Goal: Information Seeking & Learning: Check status

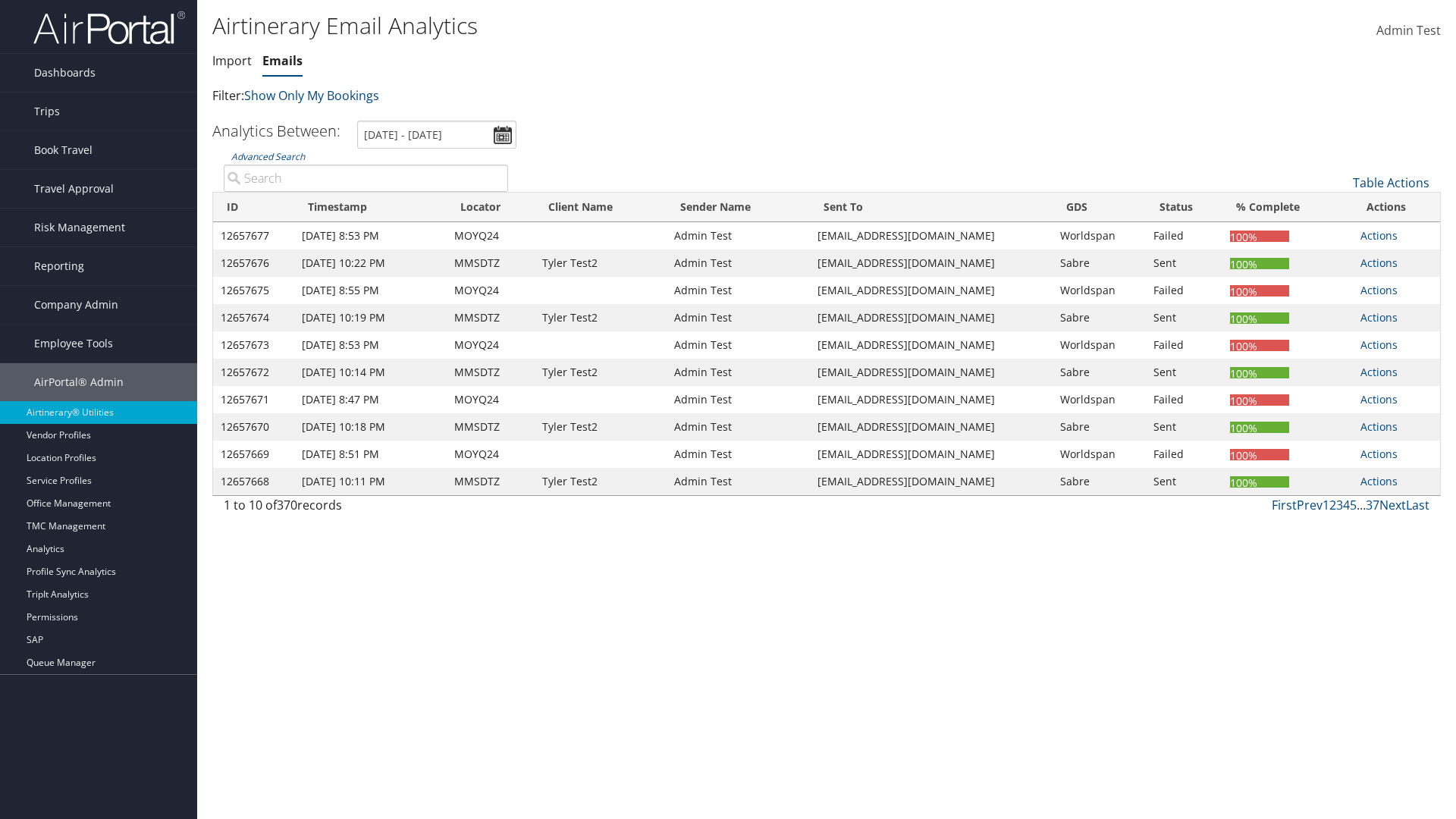
click at [282, 60] on link "Emails" at bounding box center [282, 60] width 41 height 17
click at [268, 156] on link "Advanced Search" at bounding box center [268, 156] width 73 height 13
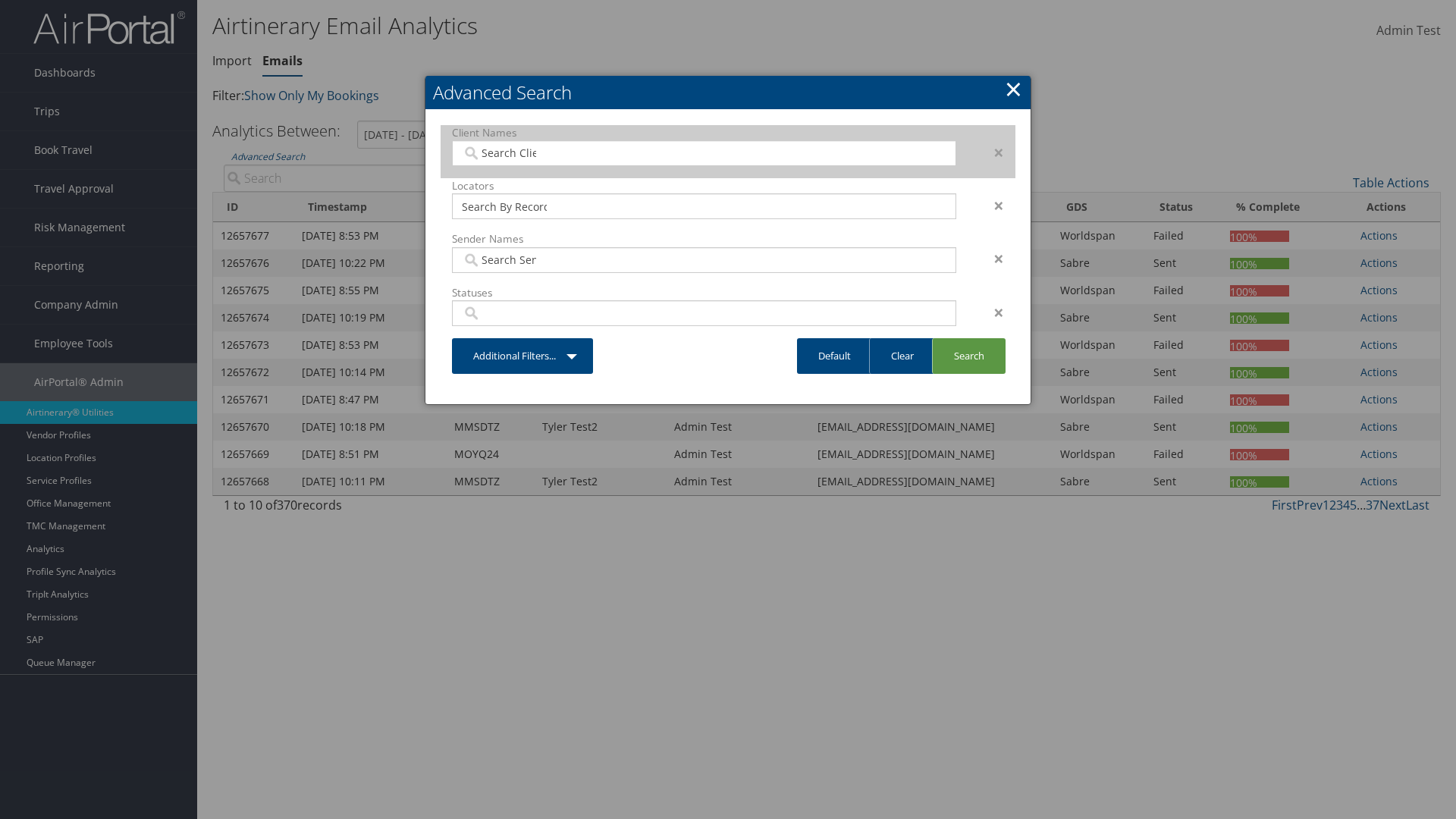
click at [504, 152] on input "search" at bounding box center [504, 153] width 85 height 15
type input "Christopherson Business Travel"
type input "72"
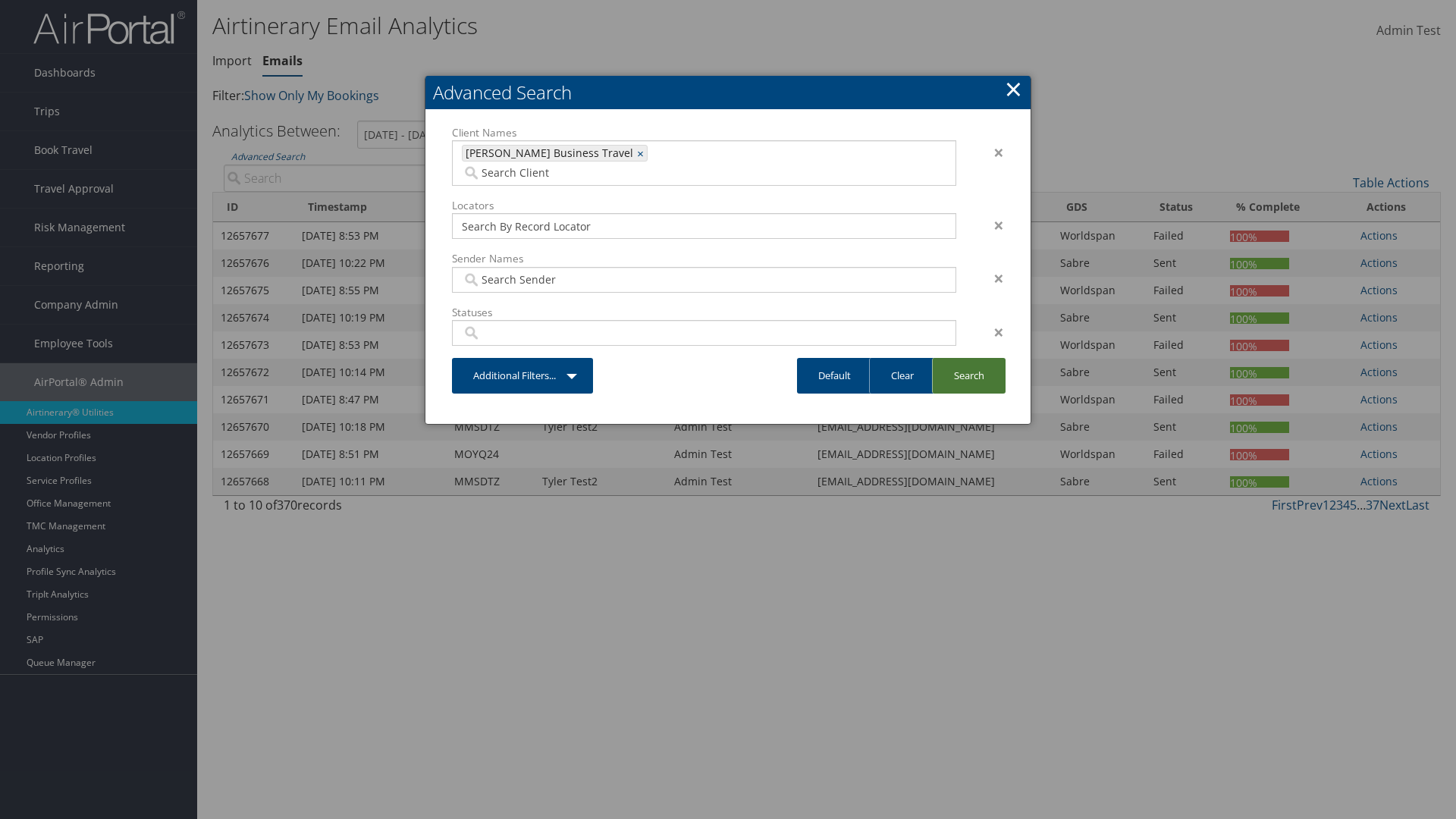
click at [968, 358] on link "Search" at bounding box center [969, 376] width 73 height 36
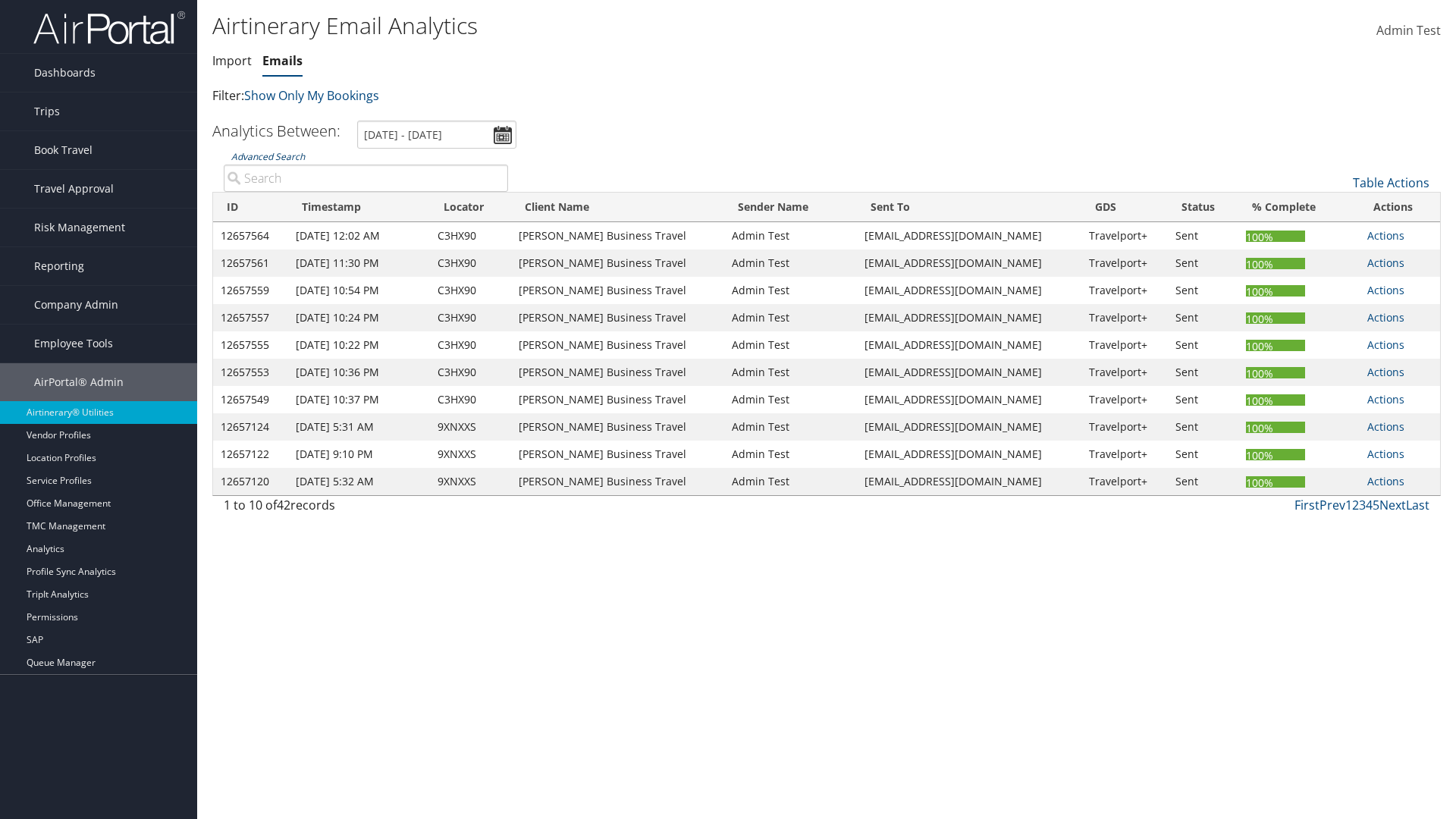
click at [268, 156] on link "Advanced Search" at bounding box center [268, 156] width 73 height 13
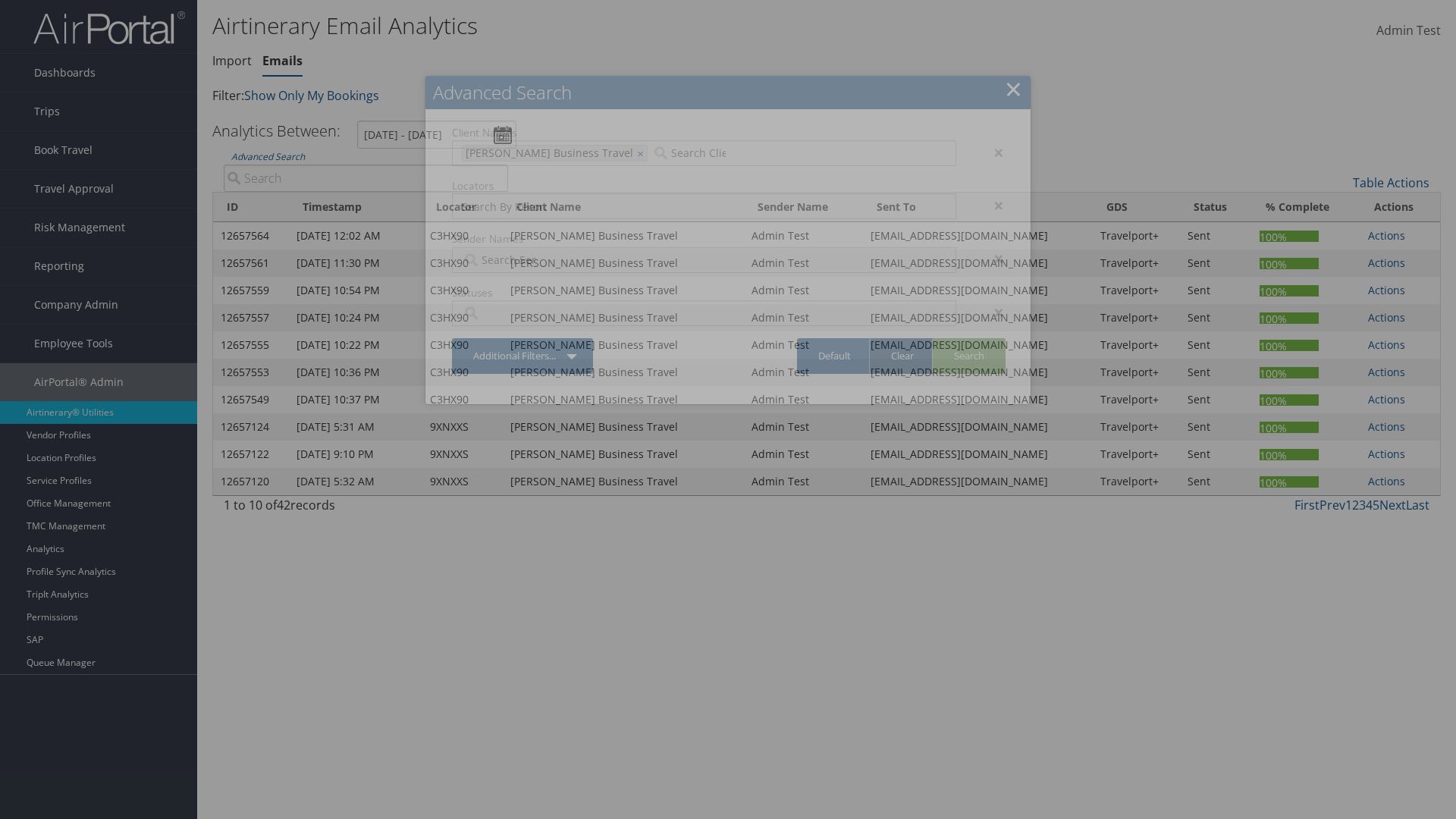
click at [902, 356] on link "Clear" at bounding box center [902, 356] width 66 height 36
click at [968, 356] on link "Search" at bounding box center [969, 356] width 73 height 36
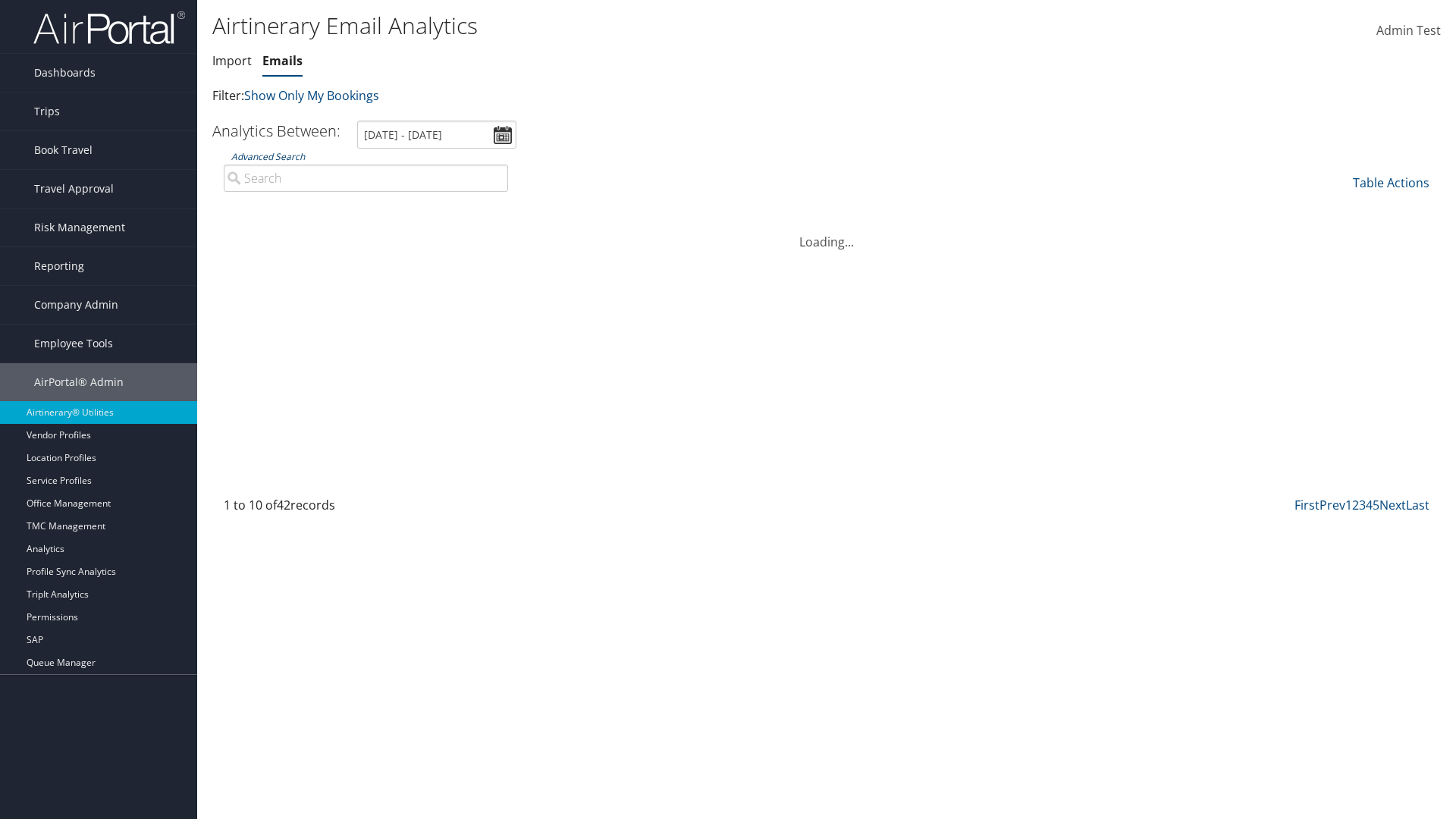
click at [268, 156] on link "Advanced Search" at bounding box center [268, 156] width 73 height 13
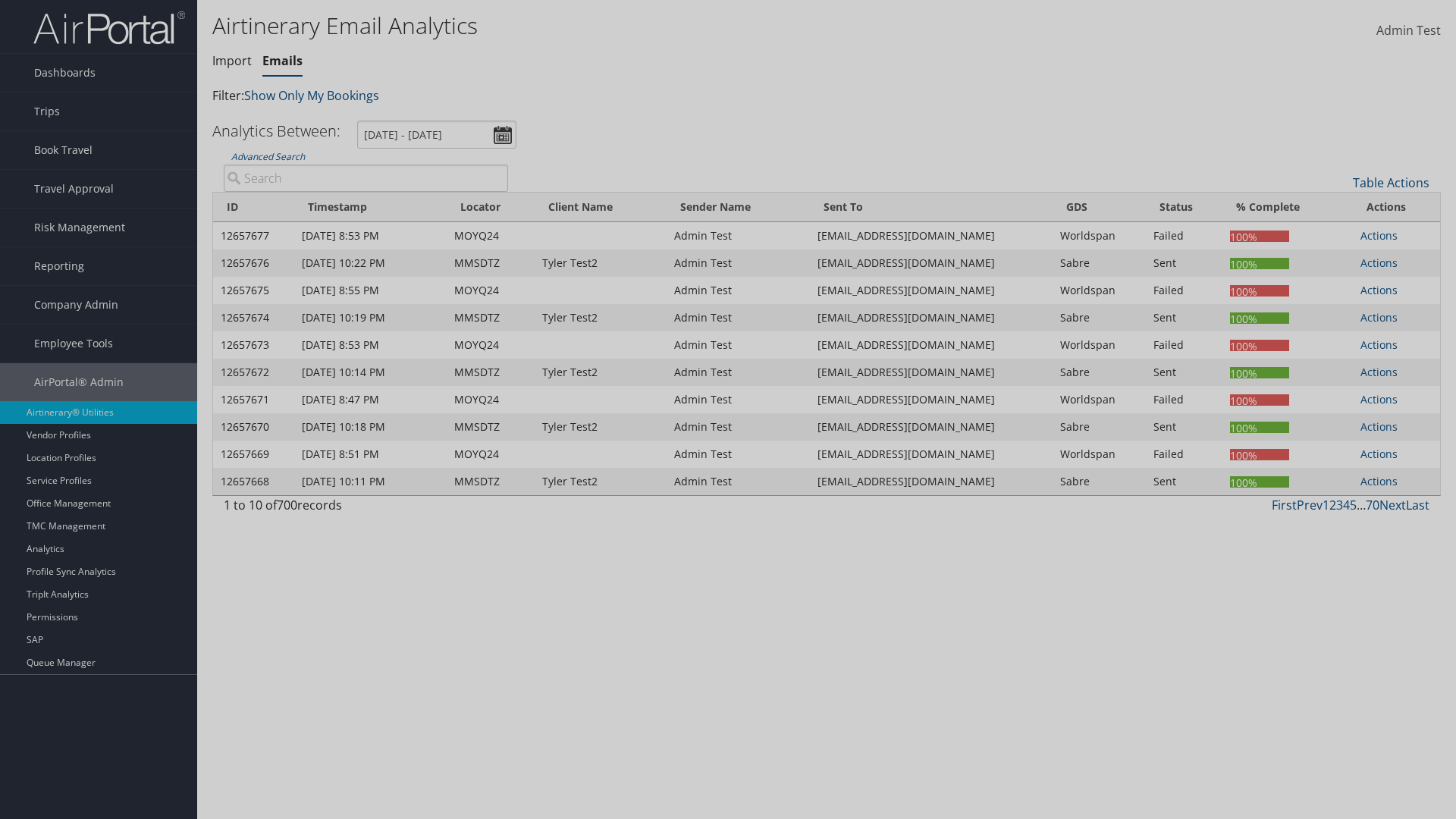
click at [0, 0] on link "Default" at bounding box center [0, 0] width 0 height 0
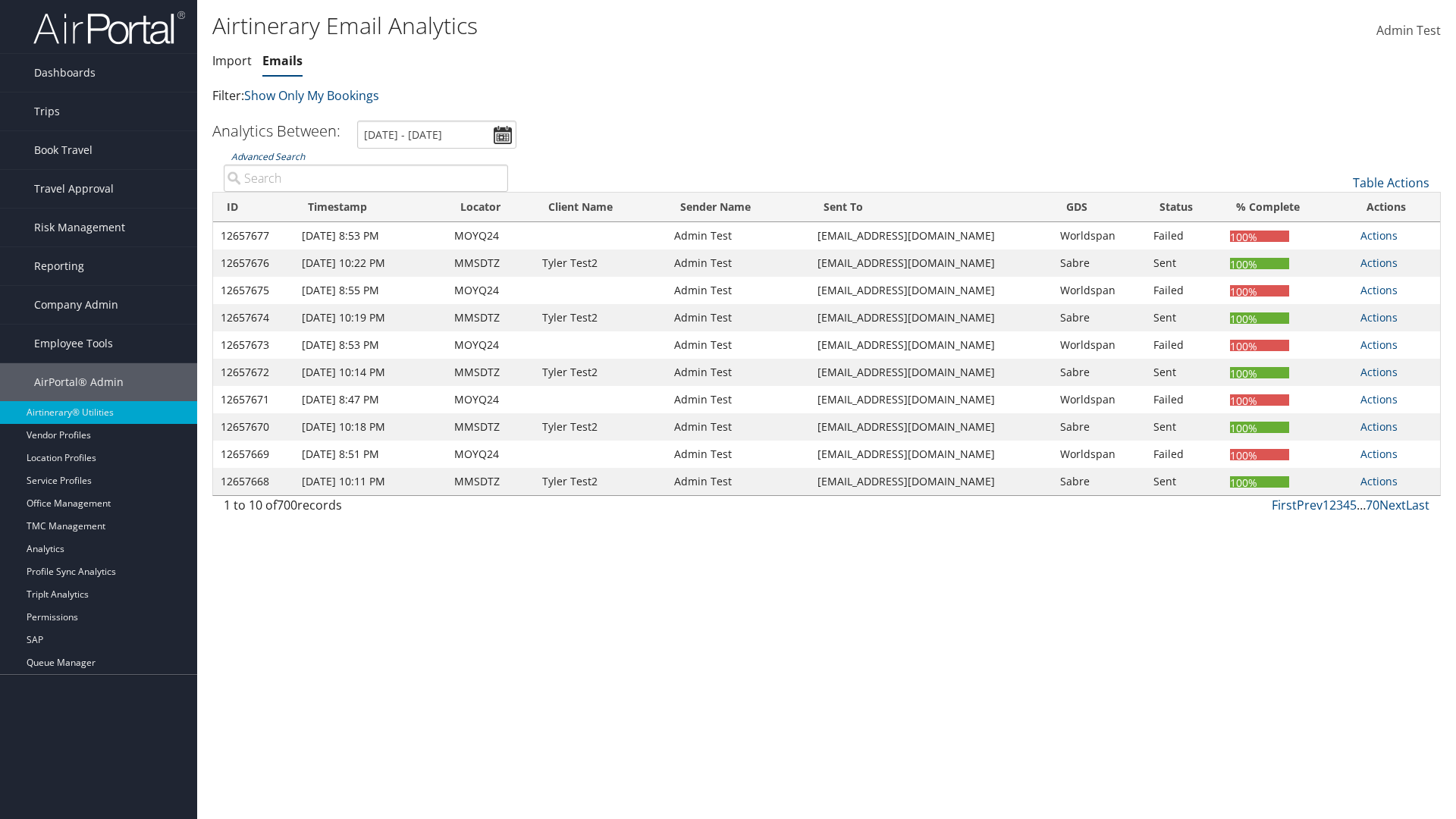
click at [268, 156] on link "Advanced Search" at bounding box center [268, 156] width 73 height 13
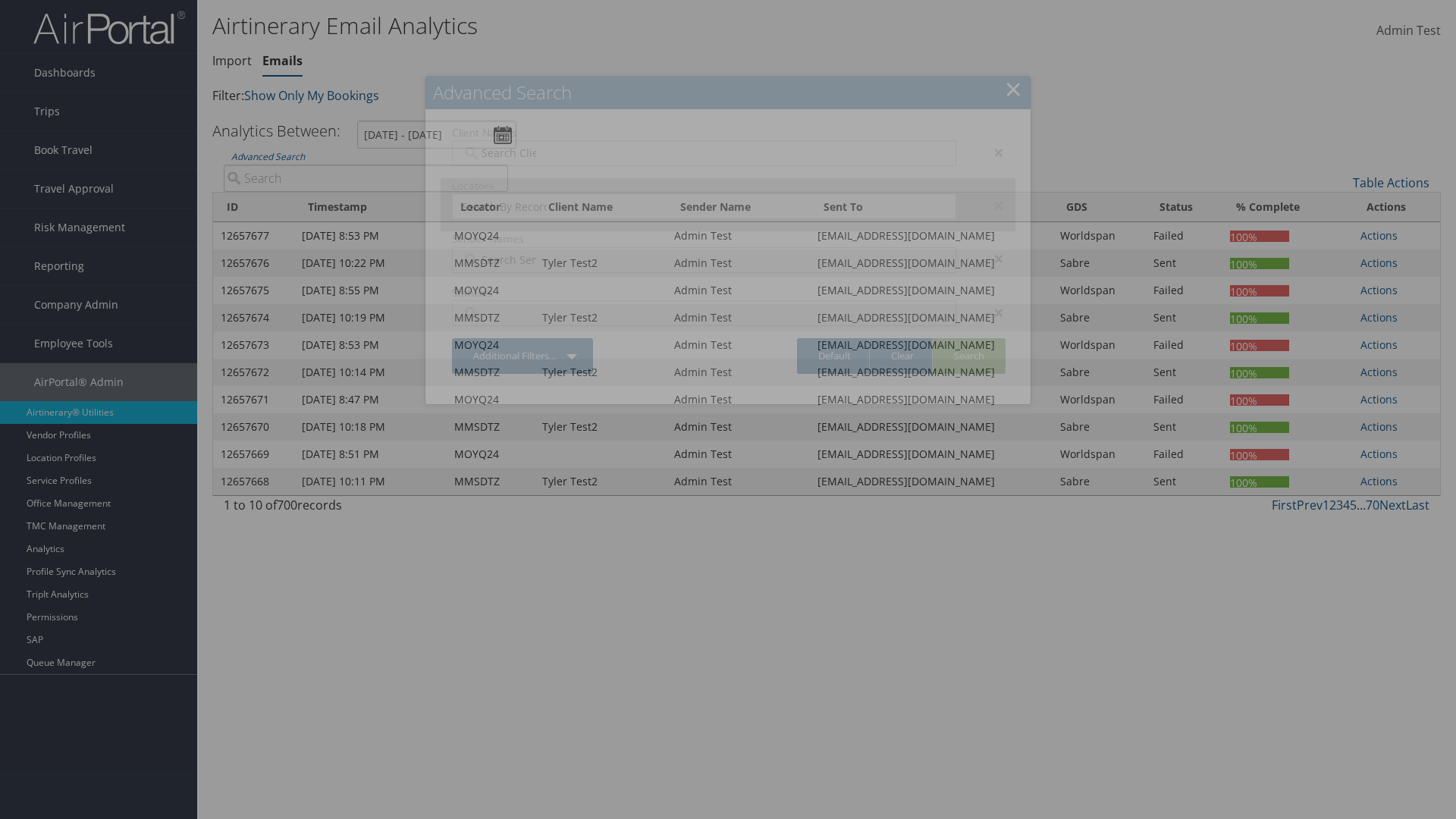
click at [991, 152] on div "×" at bounding box center [991, 152] width 47 height 18
click at [991, 197] on div "×" at bounding box center [991, 206] width 47 height 18
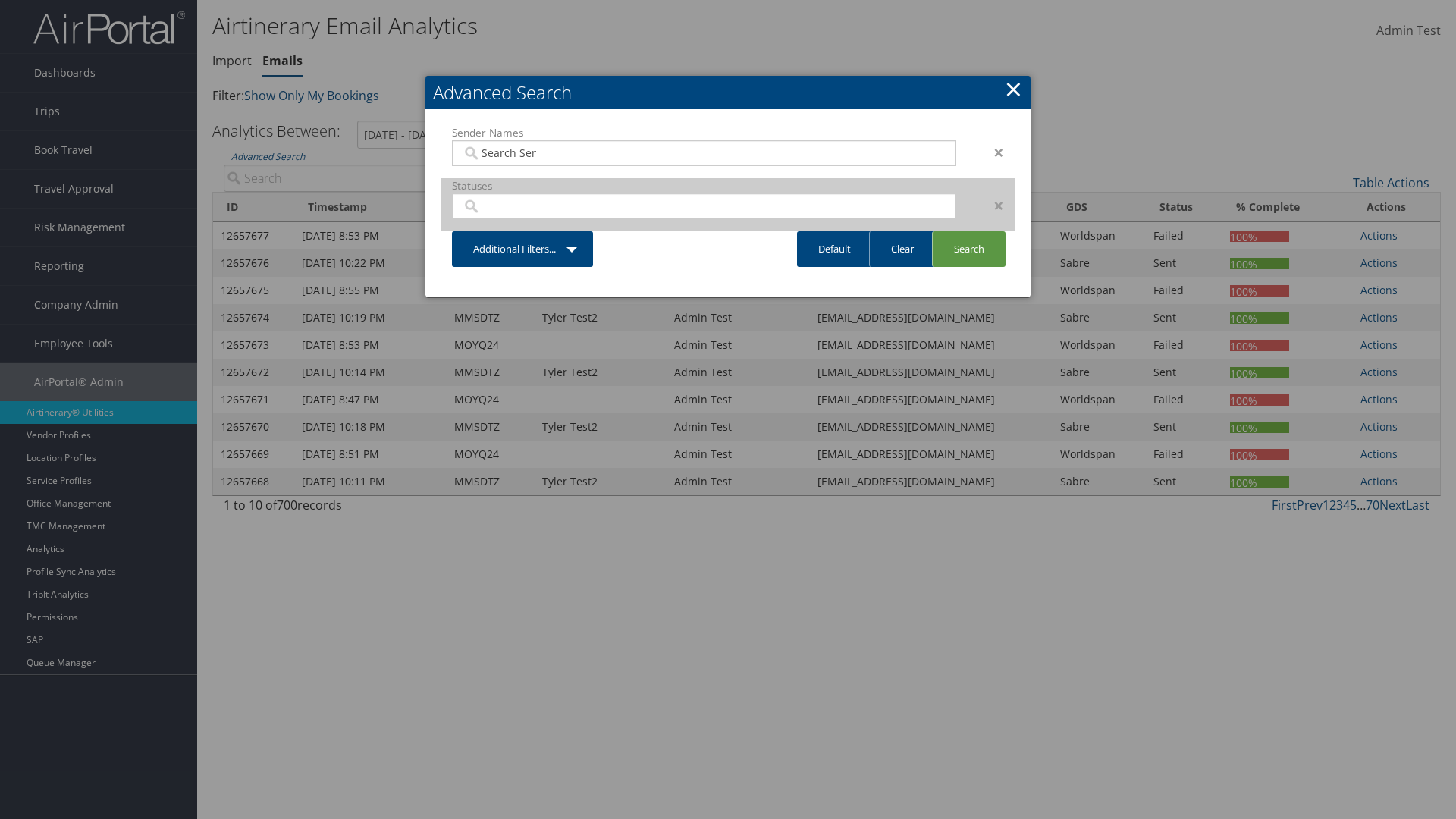
click at [991, 152] on div "×" at bounding box center [991, 152] width 47 height 18
click at [991, 197] on div "×" at bounding box center [991, 206] width 47 height 18
